Goal: Submit feedback/report problem: Submit feedback/report problem

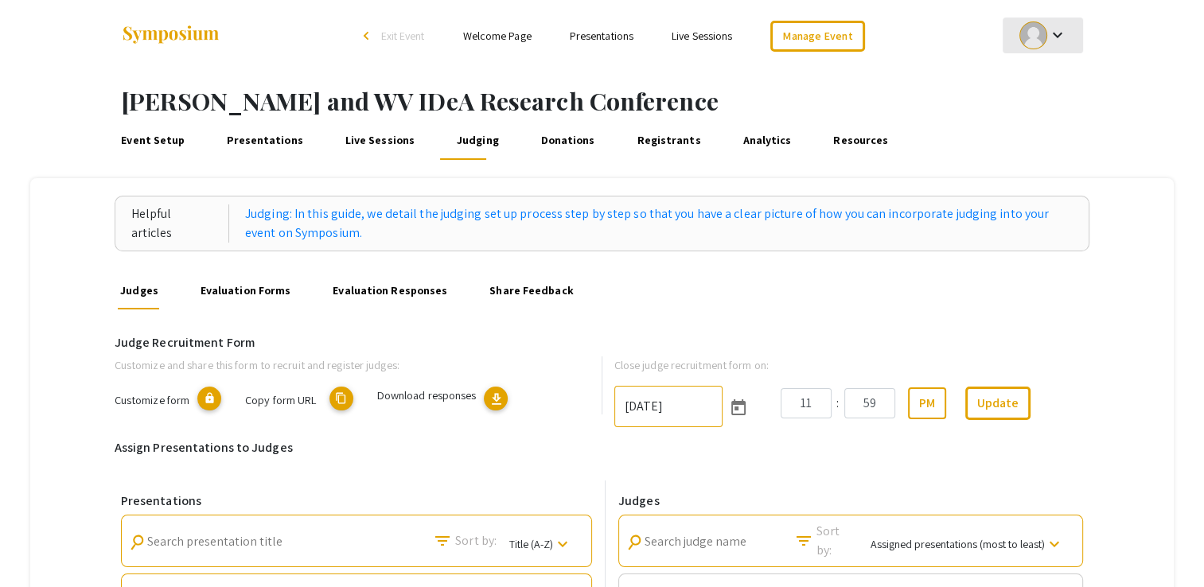
click at [1046, 38] on div at bounding box center [1033, 35] width 28 height 28
click at [1120, 87] on div at bounding box center [602, 293] width 1204 height 587
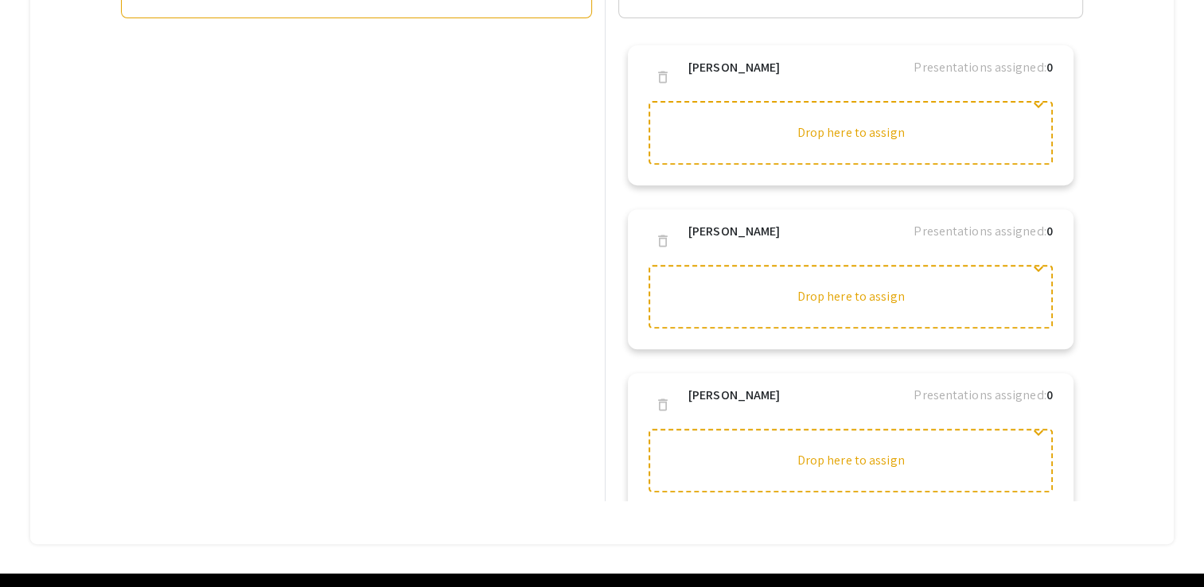
scroll to position [656, 0]
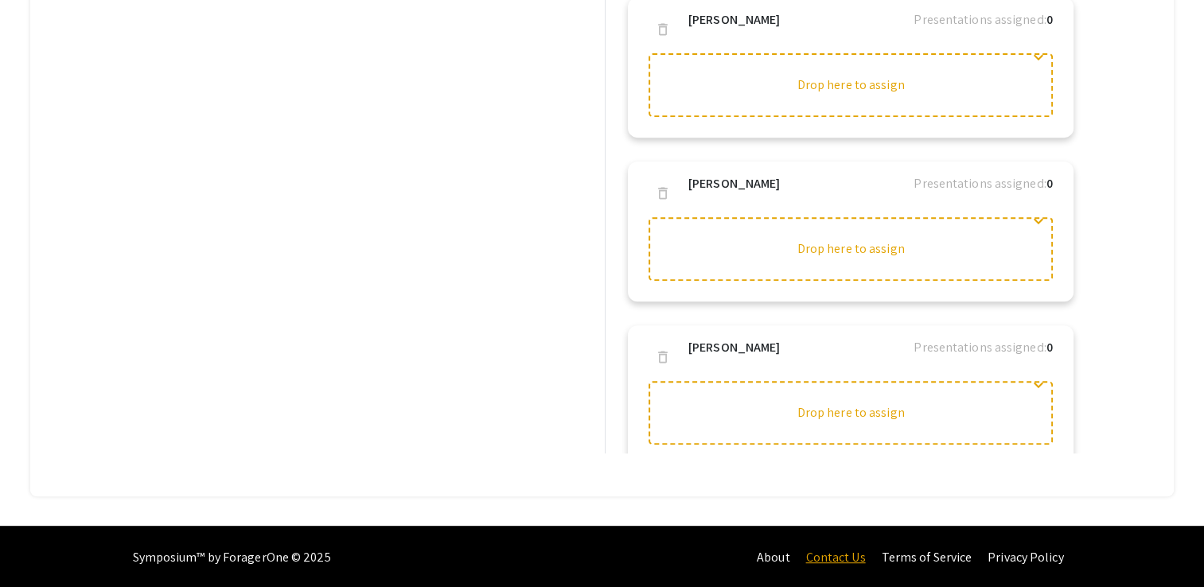
click at [836, 555] on link "Contact Us" at bounding box center [835, 557] width 60 height 17
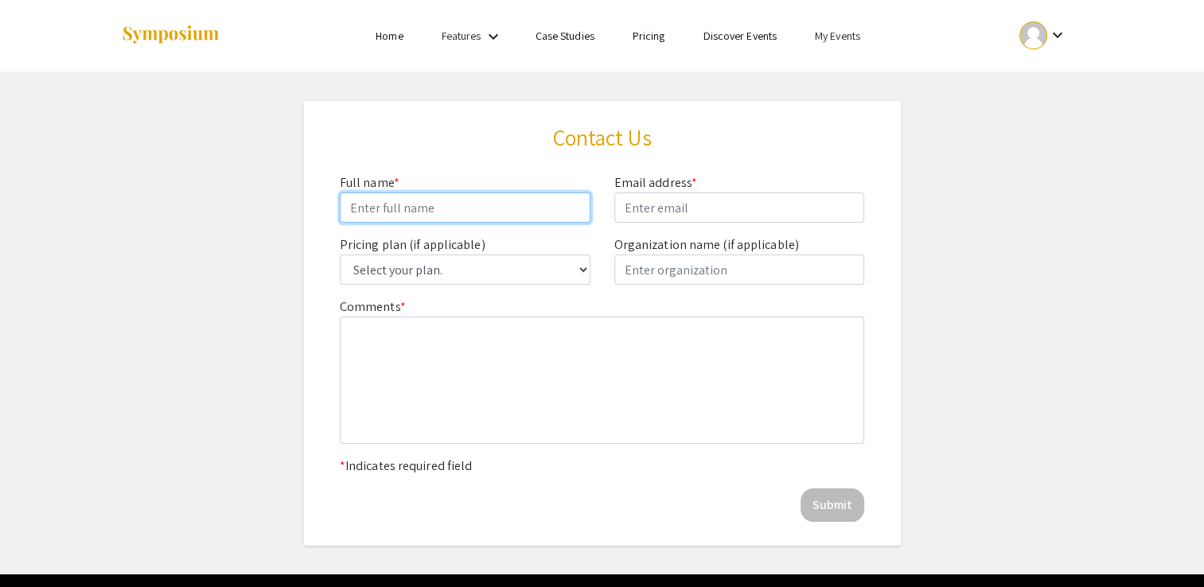
click at [431, 214] on input "Comments *" at bounding box center [465, 208] width 251 height 30
type input "[PERSON_NAME]"
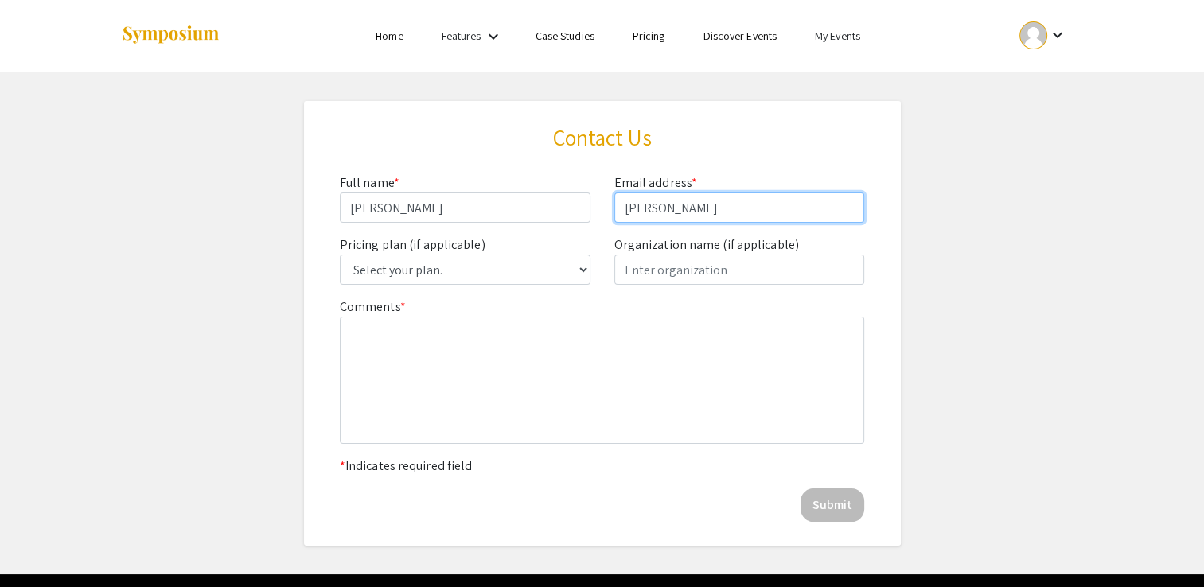
type input "[PERSON_NAME]"
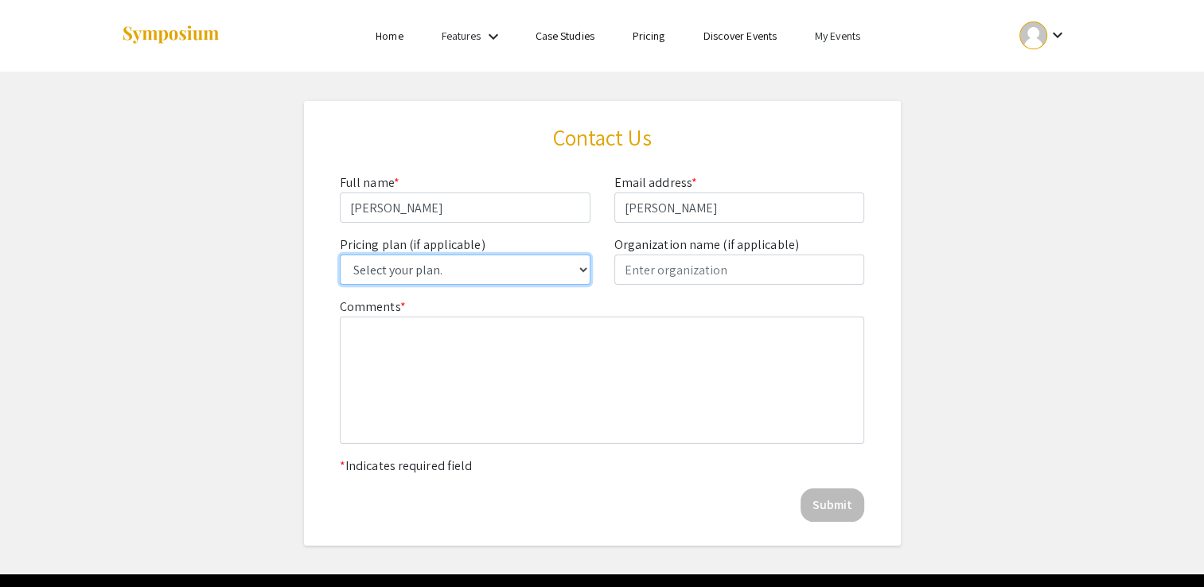
click at [463, 269] on select "Select your plan. Single Event Lite Single Event Plus Single Event Premium Lite…" at bounding box center [465, 270] width 251 height 30
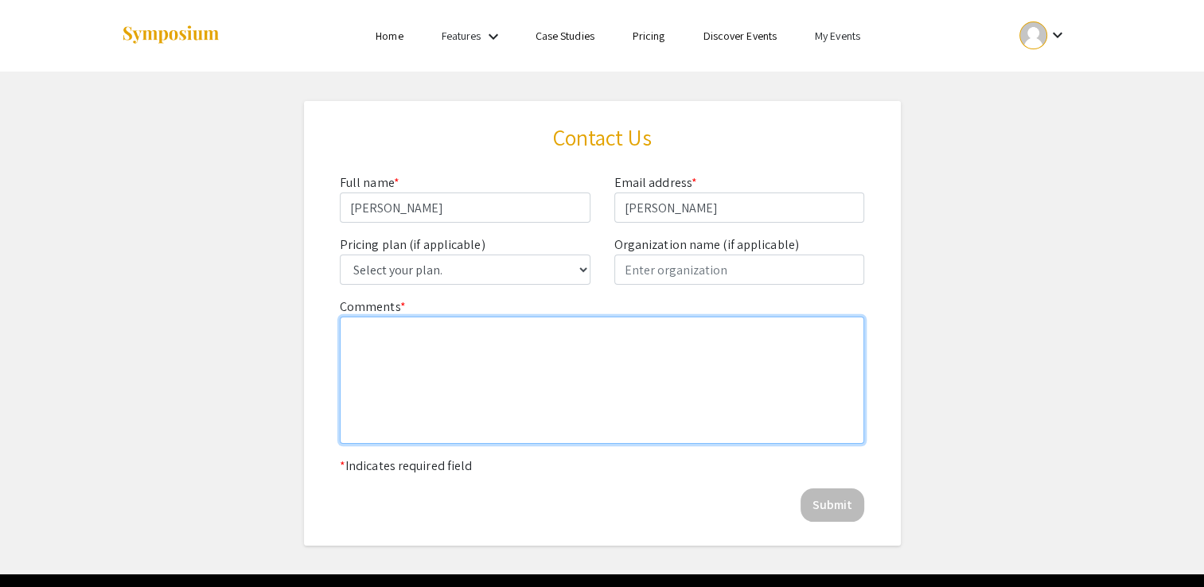
click at [649, 362] on textarea at bounding box center [602, 380] width 525 height 127
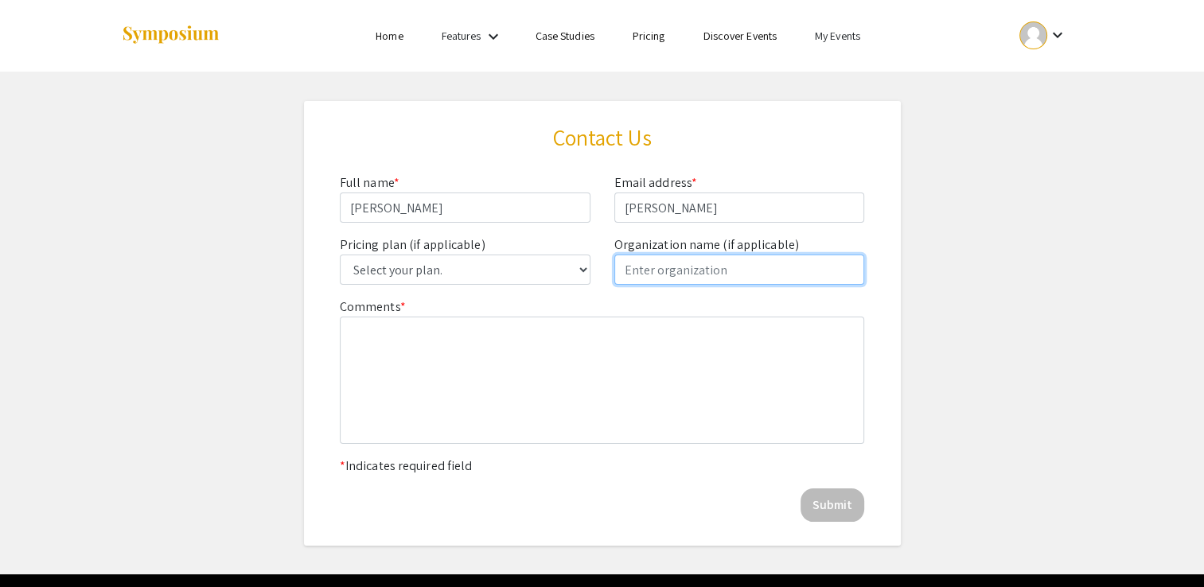
click at [675, 264] on input "text" at bounding box center [739, 270] width 251 height 30
type input "WVU"
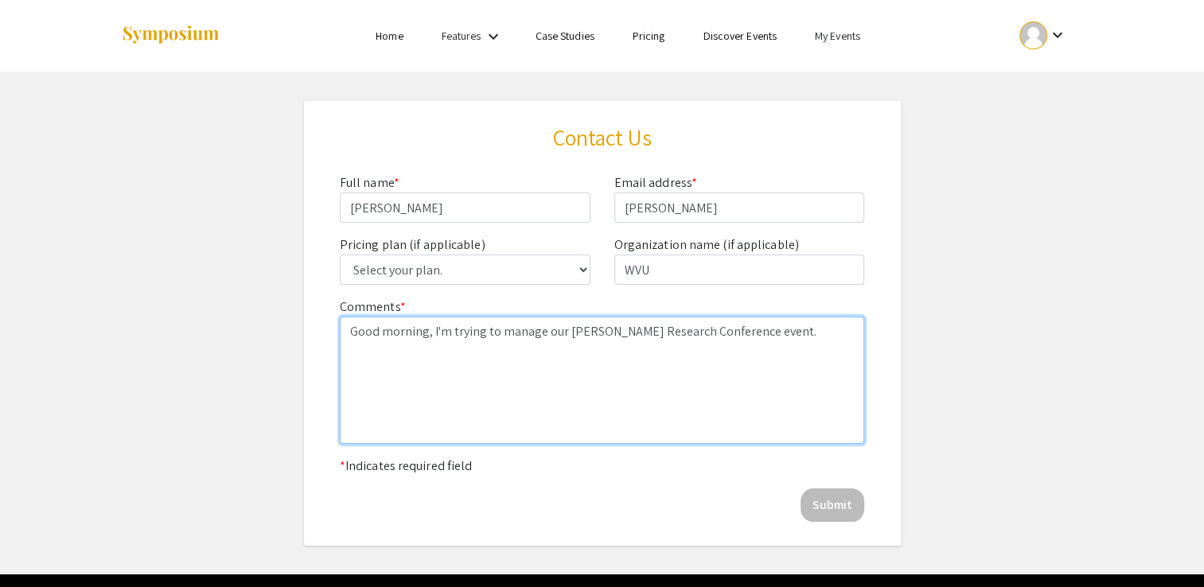
paste textarea "We messed up on our end and didn’t provide an option on our original judging fo…"
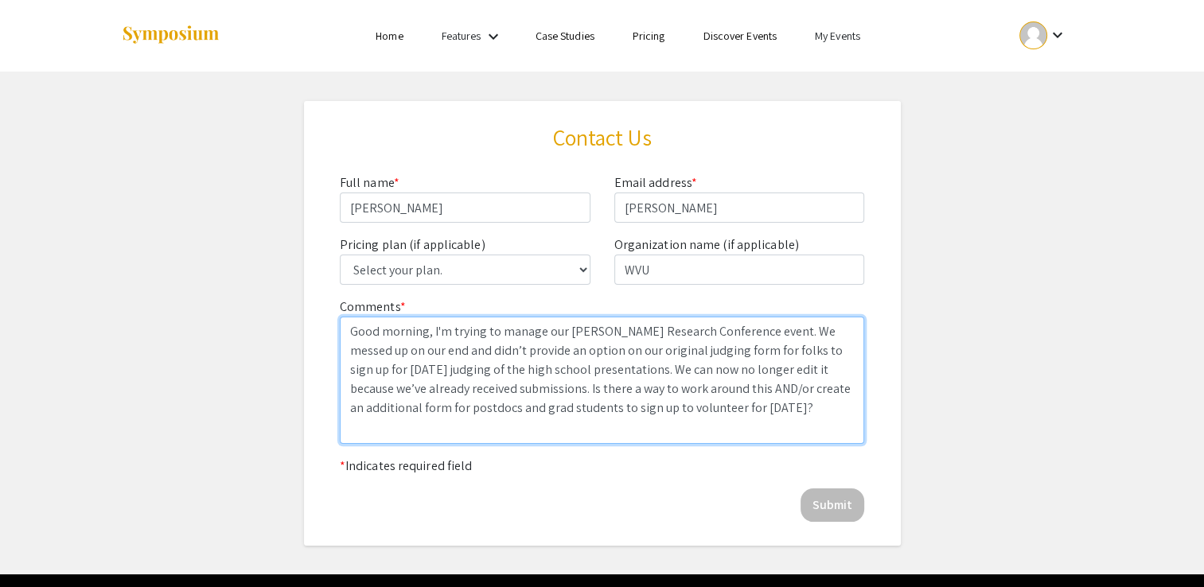
type textarea "Good morning, I'm trying to manage our [PERSON_NAME] Research Conference event.…"
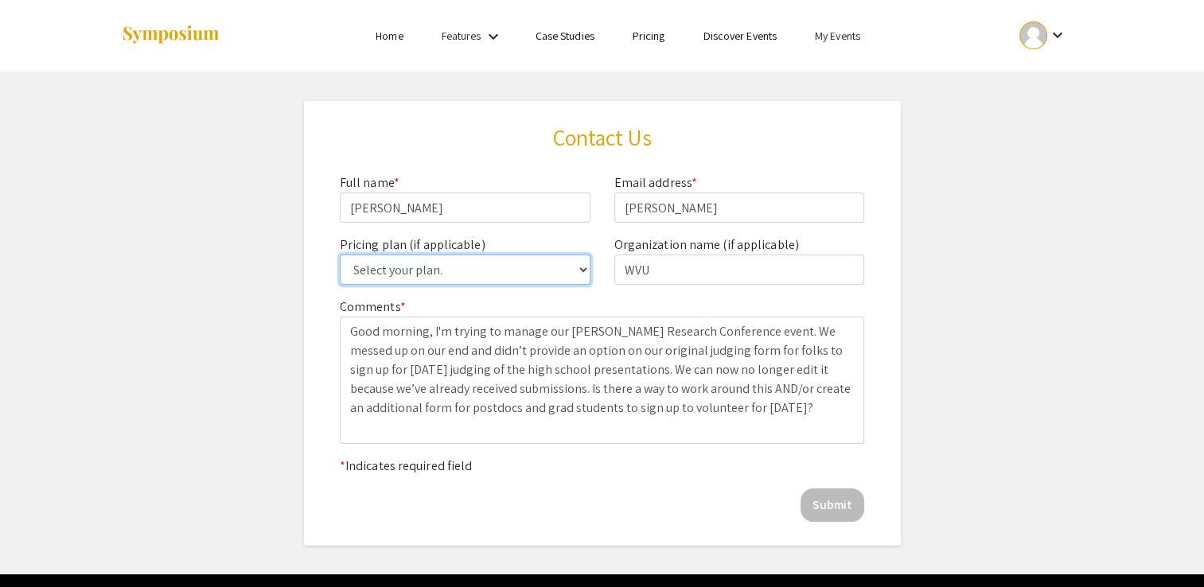
click at [561, 278] on select "Select your plan. Single Event Lite Single Event Plus Single Event Premium Lite…" at bounding box center [465, 270] width 251 height 30
select select "2: Single Event Plus"
click at [340, 255] on select "Select your plan. Single Event Lite Single Event Plus Single Event Premium Lite…" at bounding box center [465, 270] width 251 height 30
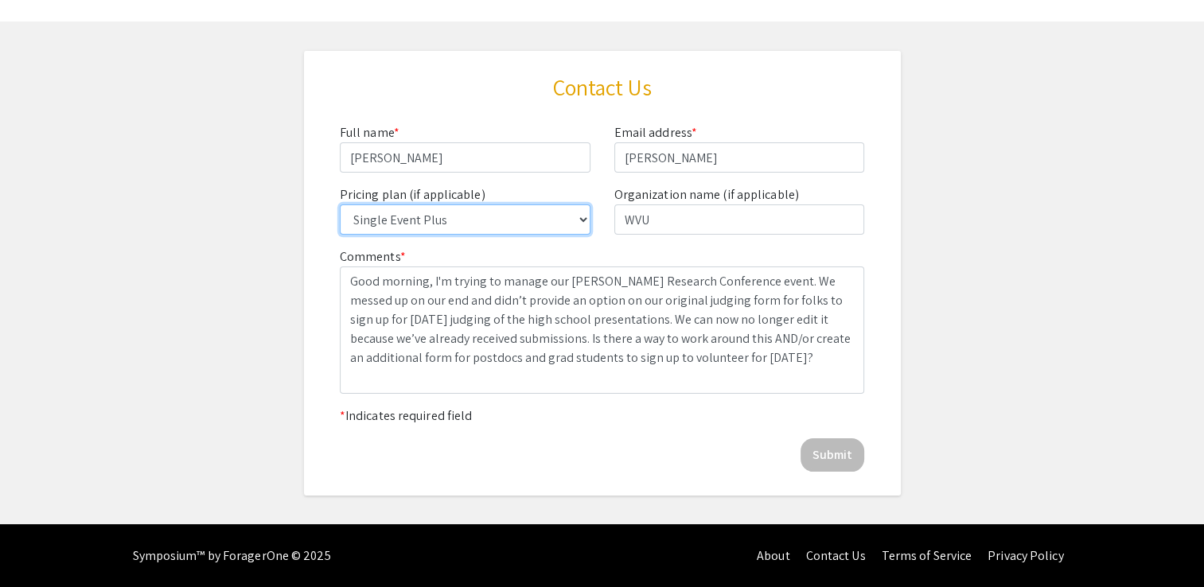
click at [454, 215] on select "Select your plan. Single Event Lite Single Event Plus Single Event Premium Lite…" at bounding box center [465, 220] width 251 height 30
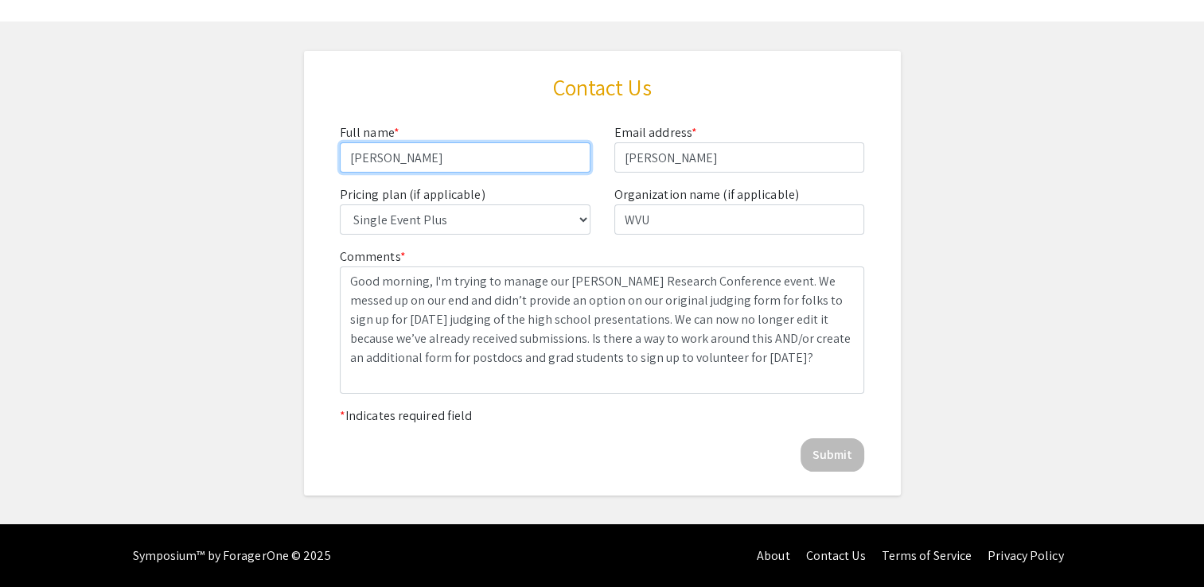
click at [446, 161] on input "[PERSON_NAME]" at bounding box center [465, 157] width 251 height 30
type input "[PERSON_NAME]"
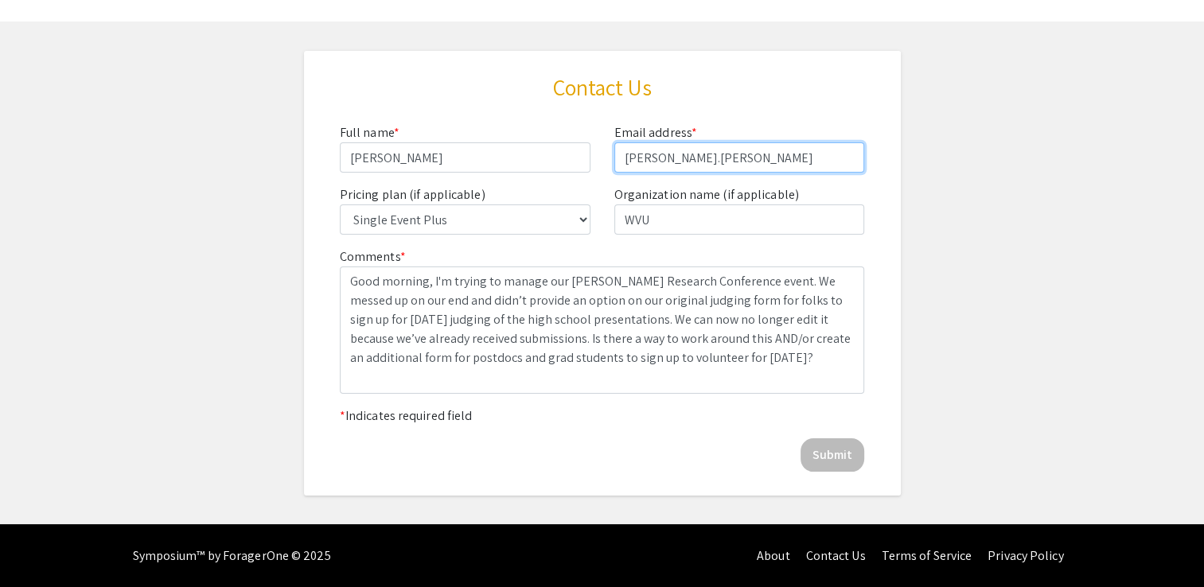
type input "[PERSON_NAME][EMAIL_ADDRESS][PERSON_NAME][DOMAIN_NAME]"
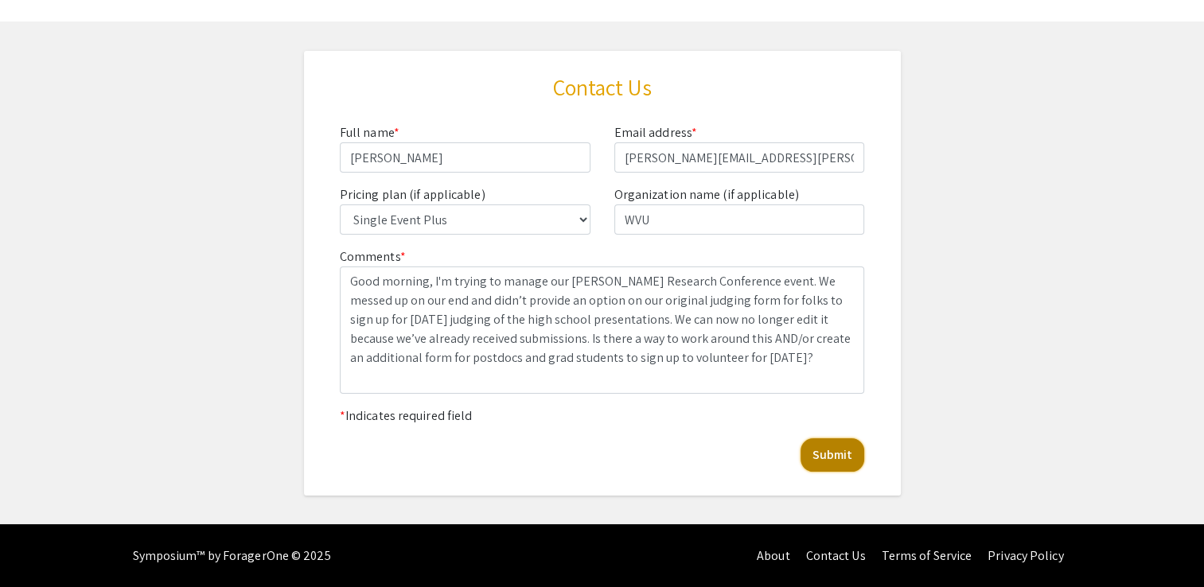
click at [826, 454] on button "Submit" at bounding box center [833, 454] width 64 height 33
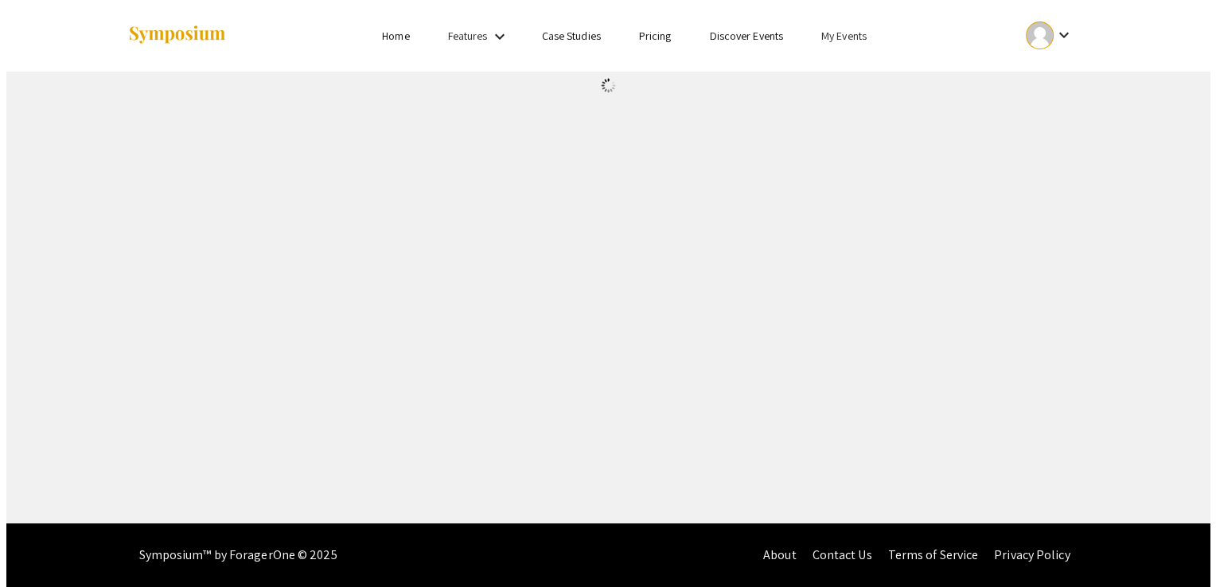
scroll to position [0, 0]
